Goal: Task Accomplishment & Management: Manage account settings

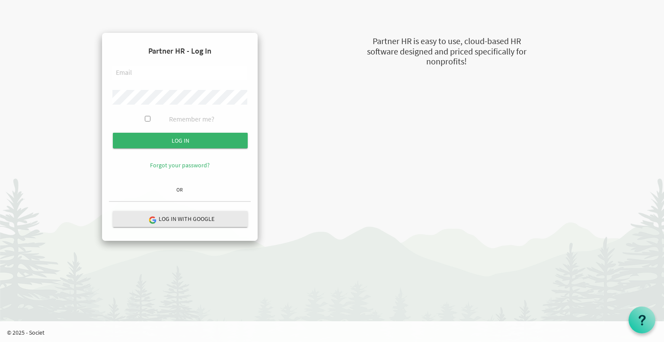
click at [155, 76] on input "text" at bounding box center [179, 73] width 135 height 15
type input "[PERSON_NAME][EMAIL_ADDRESS][DOMAIN_NAME]"
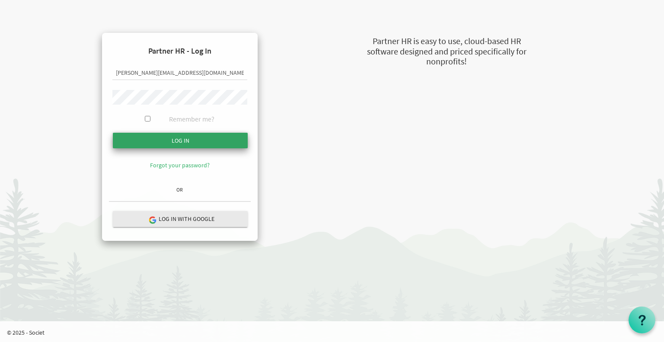
click at [175, 135] on input "submit" at bounding box center [180, 141] width 135 height 16
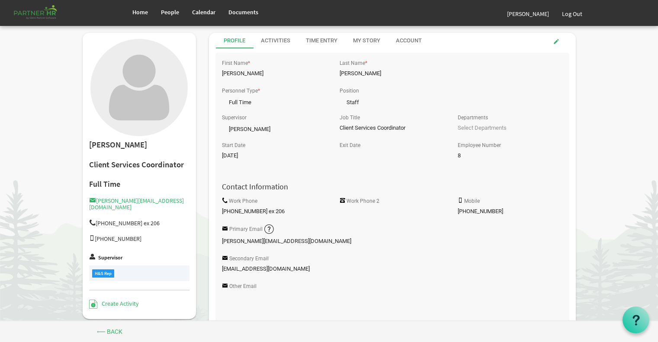
scroll to position [249, 0]
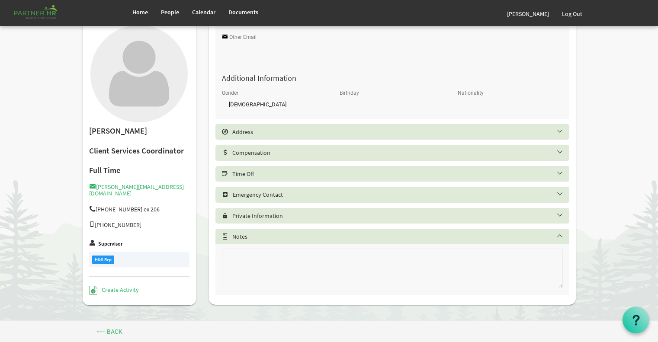
click at [278, 168] on div "Time Off" at bounding box center [392, 174] width 354 height 16
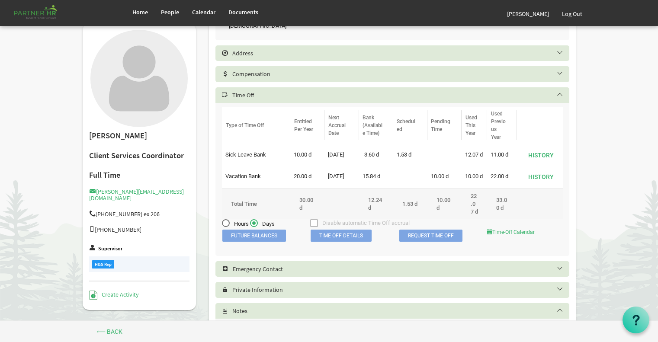
scroll to position [329, 0]
click at [346, 240] on span "Time Off Details" at bounding box center [341, 235] width 61 height 12
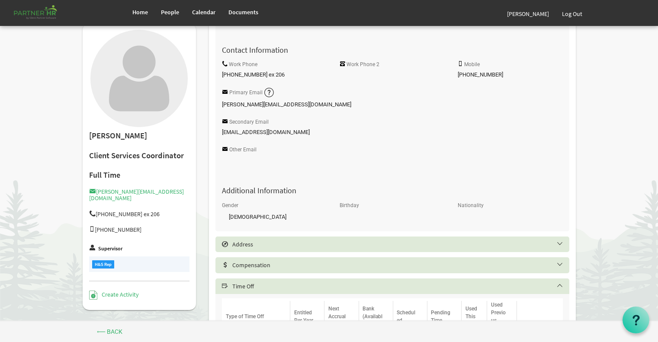
scroll to position [135, 0]
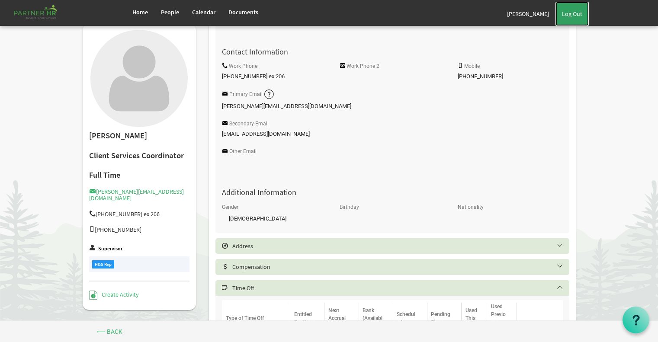
click at [576, 12] on link "Log Out" at bounding box center [571, 14] width 33 height 24
